Goal: Task Accomplishment & Management: Manage account settings

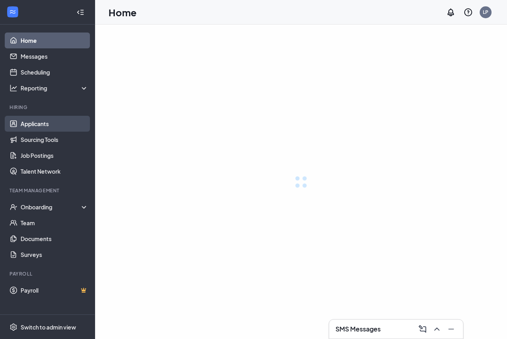
click at [51, 120] on link "Applicants" at bounding box center [55, 124] width 68 height 16
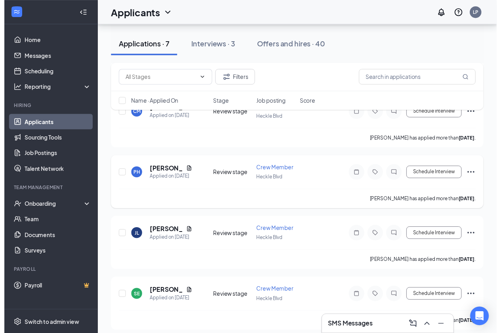
scroll to position [249, 0]
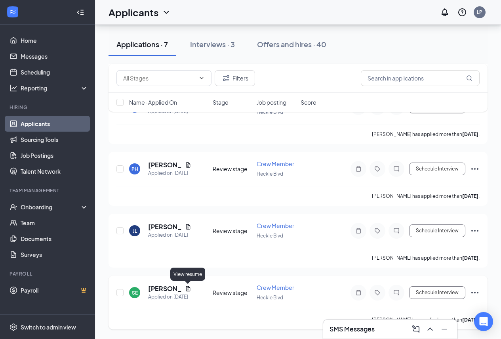
click at [186, 290] on icon "Document" at bounding box center [188, 288] width 6 height 6
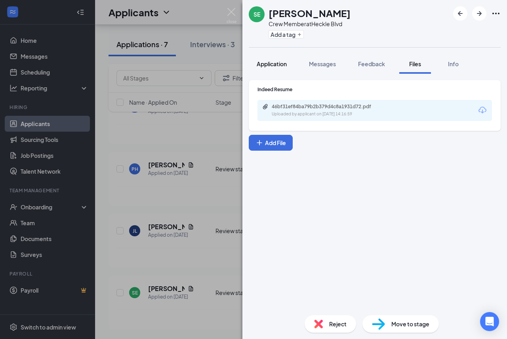
click at [284, 64] on span "Application" at bounding box center [272, 63] width 30 height 7
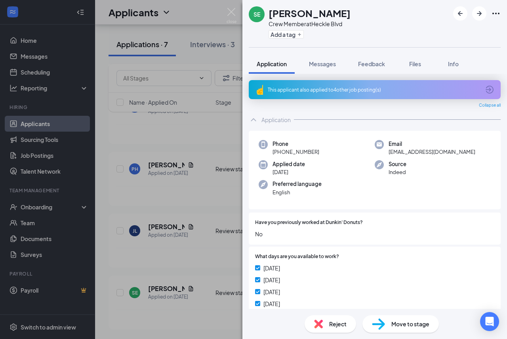
click at [350, 89] on div "This applicant also applied to 4 other job posting(s)" at bounding box center [374, 89] width 212 height 7
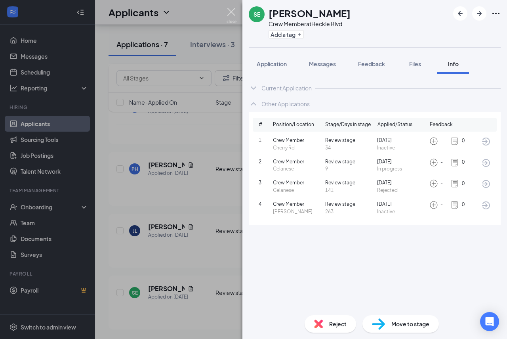
drag, startPoint x: 233, startPoint y: 11, endPoint x: 228, endPoint y: 8, distance: 6.0
click at [232, 11] on img at bounding box center [231, 15] width 10 height 15
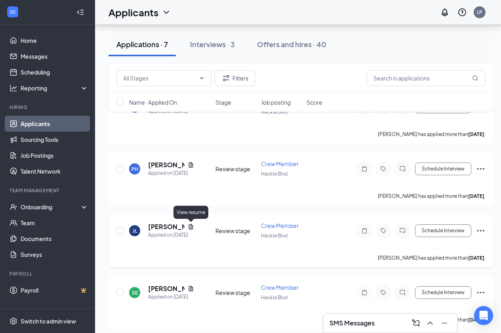
click at [193, 224] on icon "Document" at bounding box center [191, 226] width 6 height 6
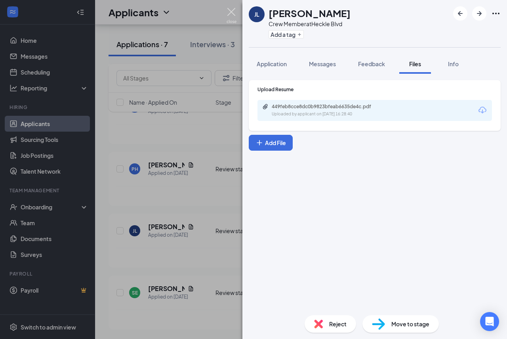
click at [232, 11] on img at bounding box center [231, 15] width 10 height 15
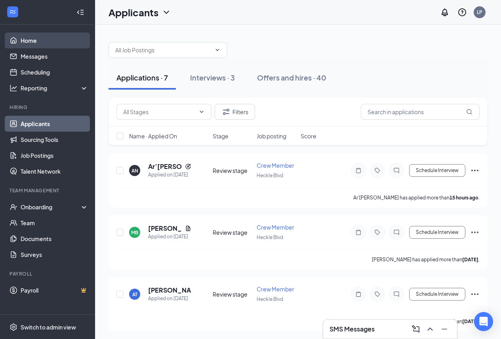
click at [28, 43] on link "Home" at bounding box center [55, 40] width 68 height 16
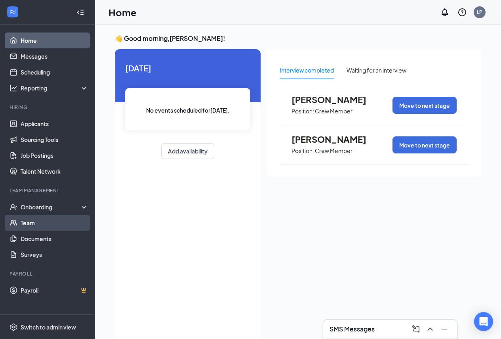
click at [34, 221] on link "Team" at bounding box center [55, 223] width 68 height 16
